Goal: Information Seeking & Learning: Learn about a topic

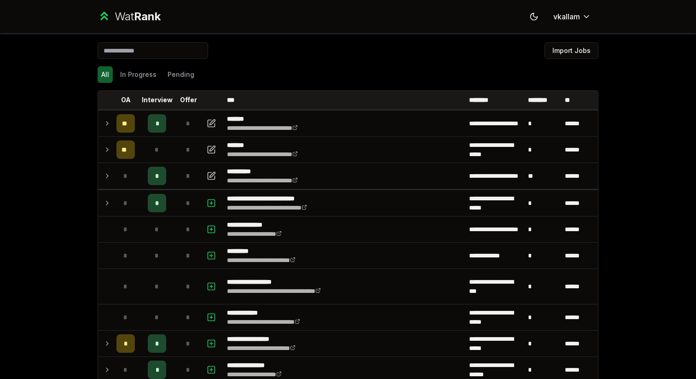
click at [168, 48] on input at bounding box center [153, 50] width 111 height 17
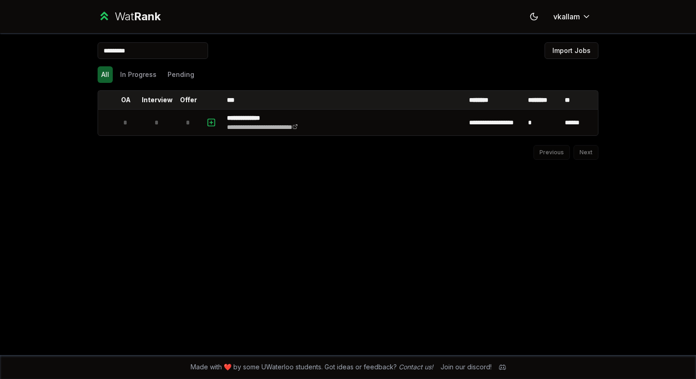
type input "**********"
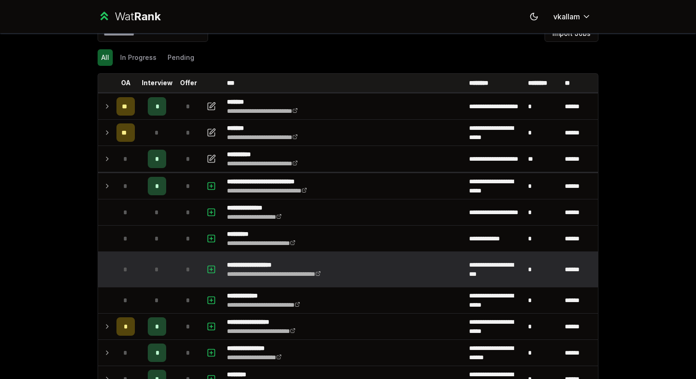
scroll to position [20, 0]
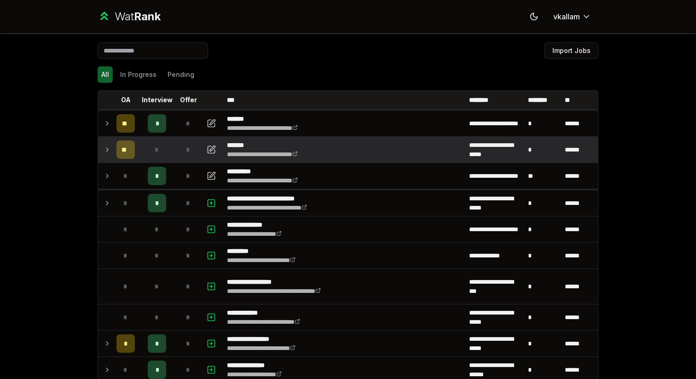
click at [107, 151] on icon at bounding box center [107, 150] width 2 height 4
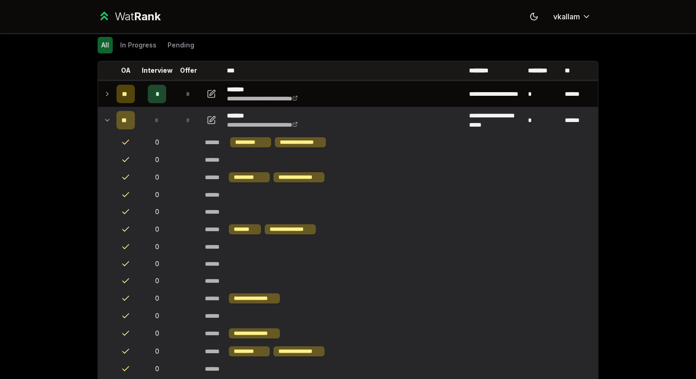
scroll to position [19, 0]
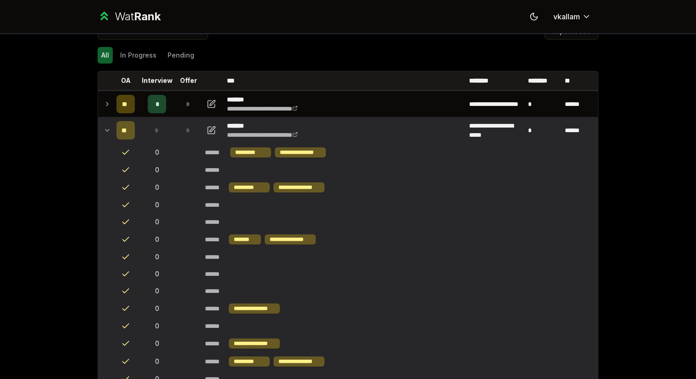
click at [107, 131] on icon at bounding box center [107, 130] width 7 height 11
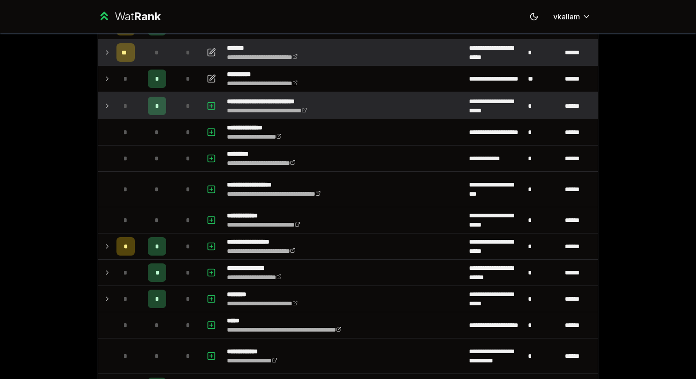
scroll to position [2, 0]
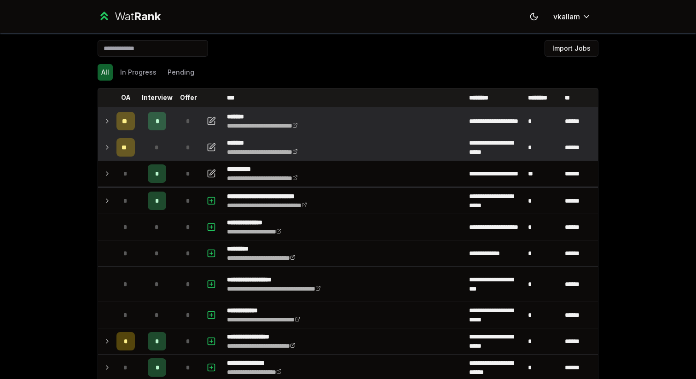
click at [112, 117] on td at bounding box center [105, 121] width 15 height 26
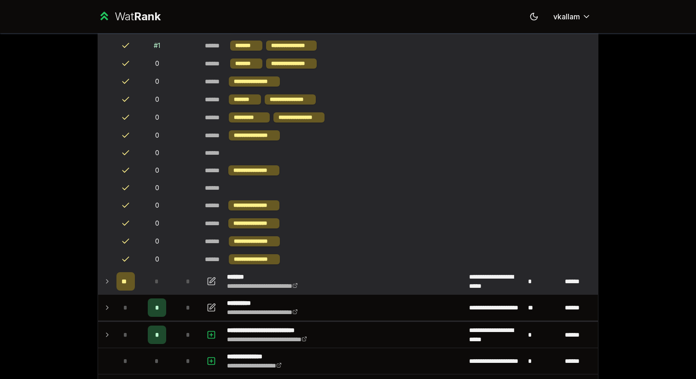
scroll to position [41, 0]
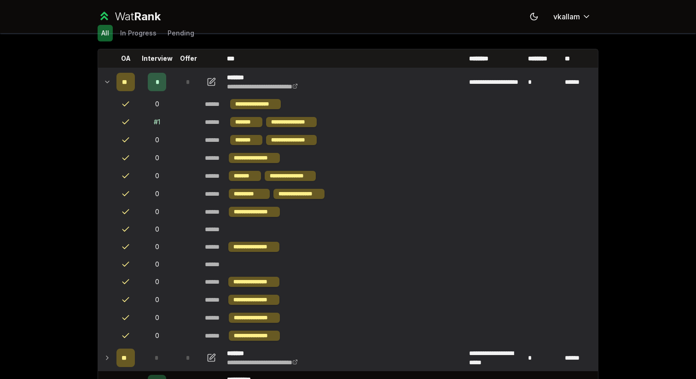
click at [156, 122] on div "# 1" at bounding box center [157, 121] width 6 height 9
click at [150, 117] on td "# 1" at bounding box center [157, 122] width 37 height 18
click at [105, 79] on icon at bounding box center [107, 81] width 7 height 11
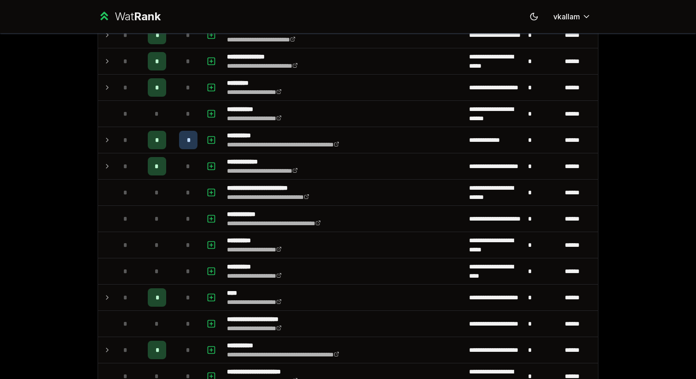
scroll to position [797, 0]
